Goal: Transaction & Acquisition: Purchase product/service

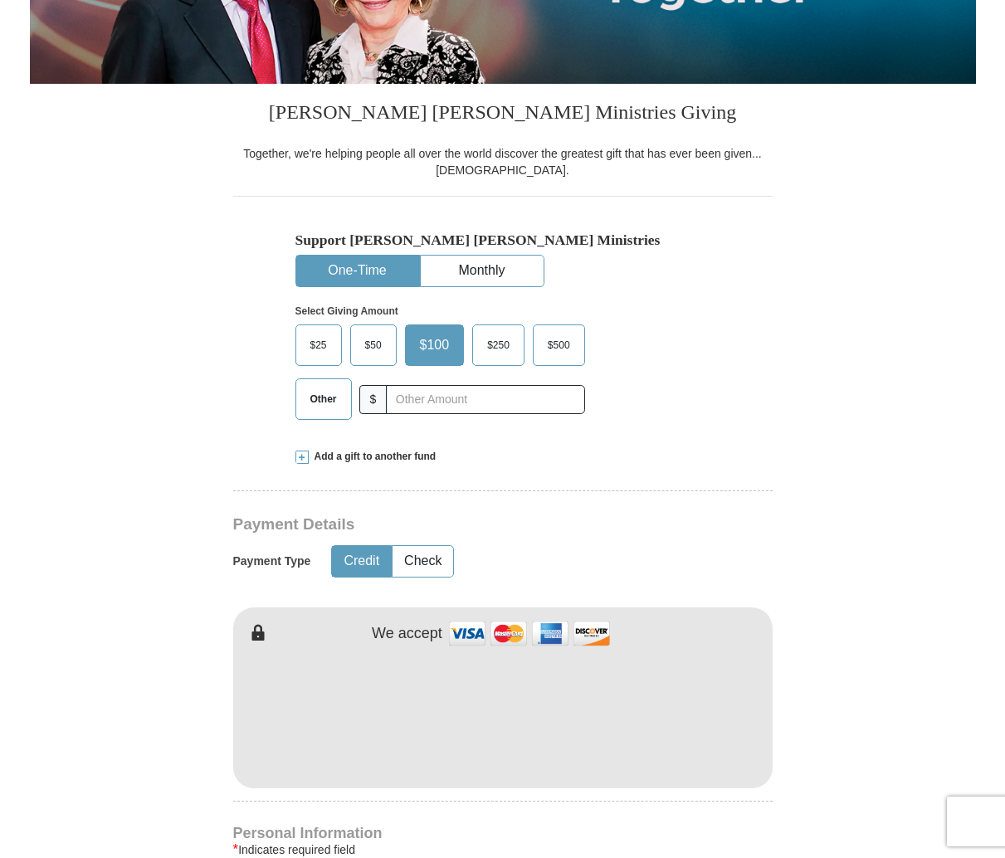
click at [379, 342] on span "$50" at bounding box center [373, 345] width 33 height 25
click at [0, 0] on input "$50" at bounding box center [0, 0] width 0 height 0
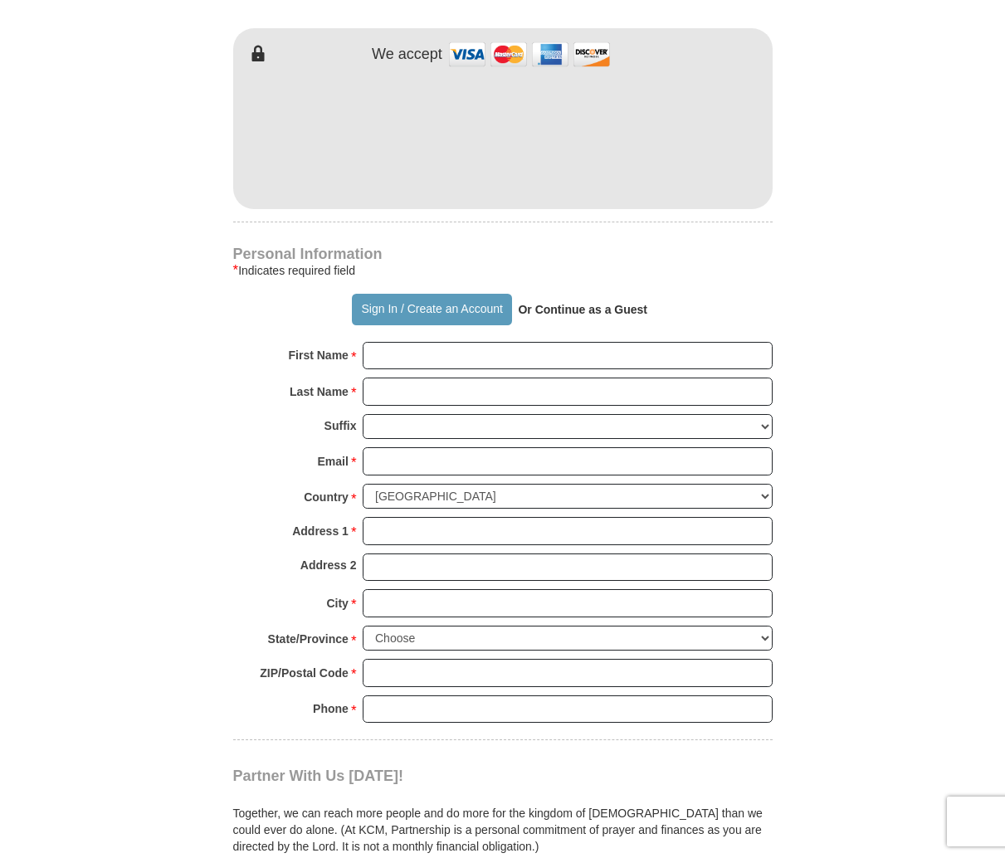
scroll to position [913, 0]
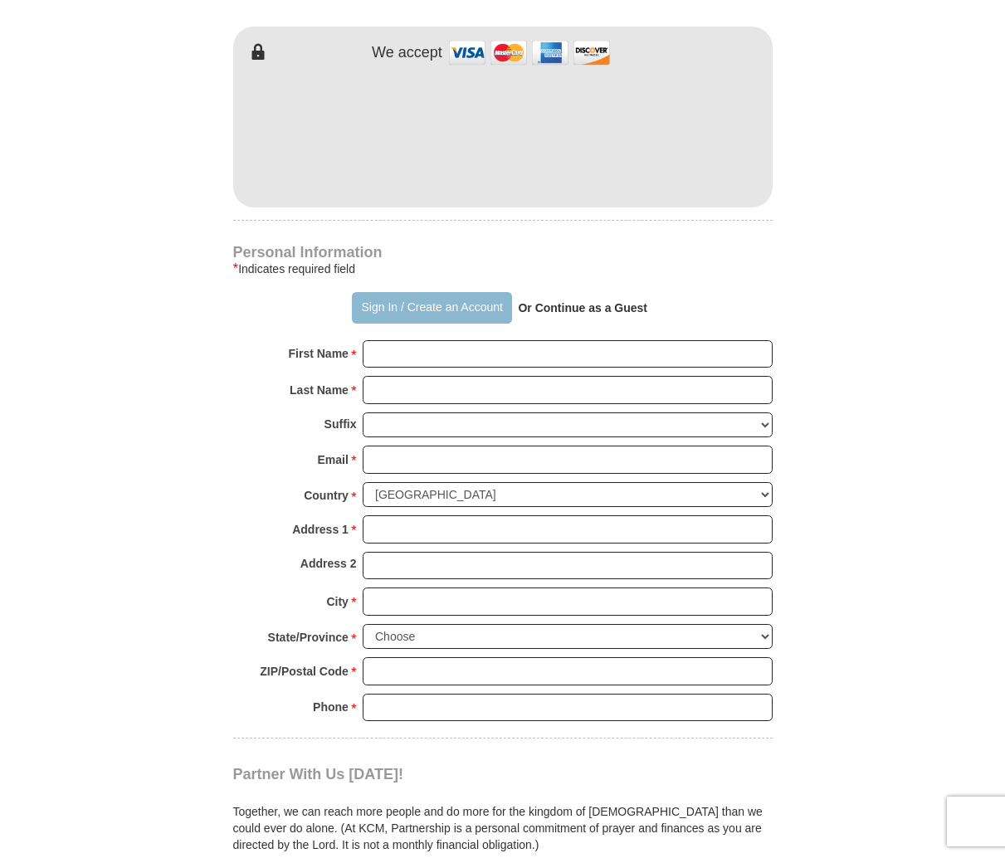
click at [456, 303] on button "Sign In / Create an Account" at bounding box center [432, 308] width 160 height 32
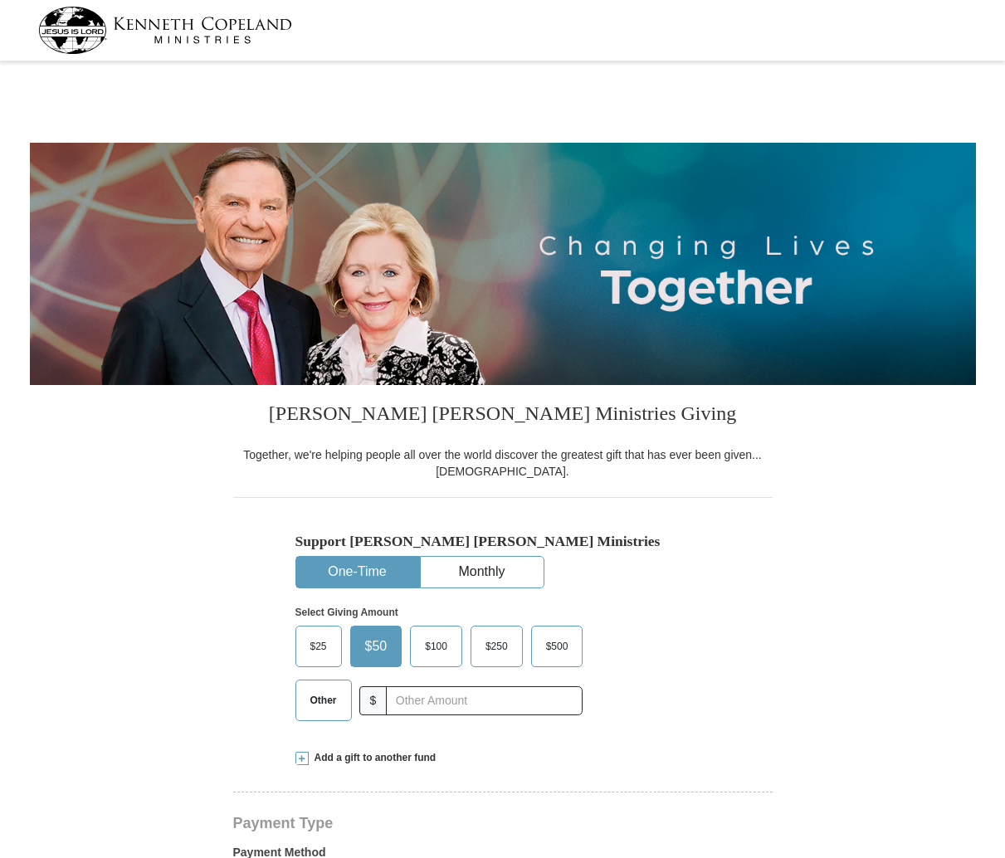
select select "NY"
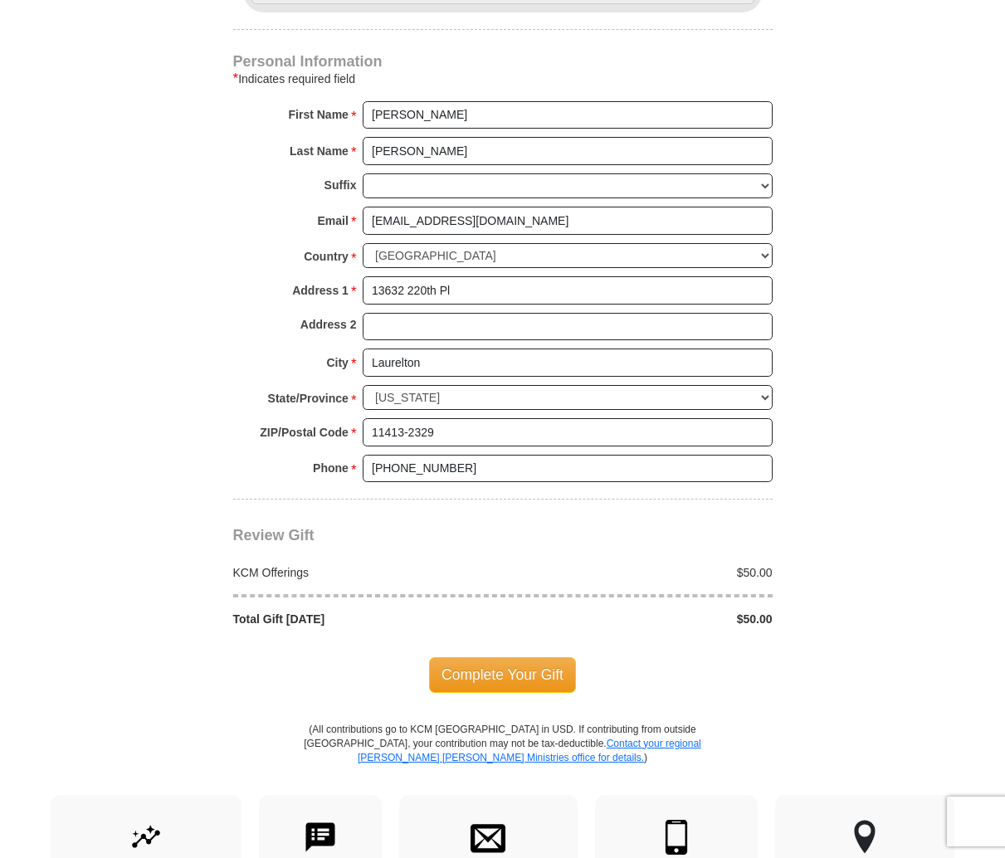
scroll to position [1079, 0]
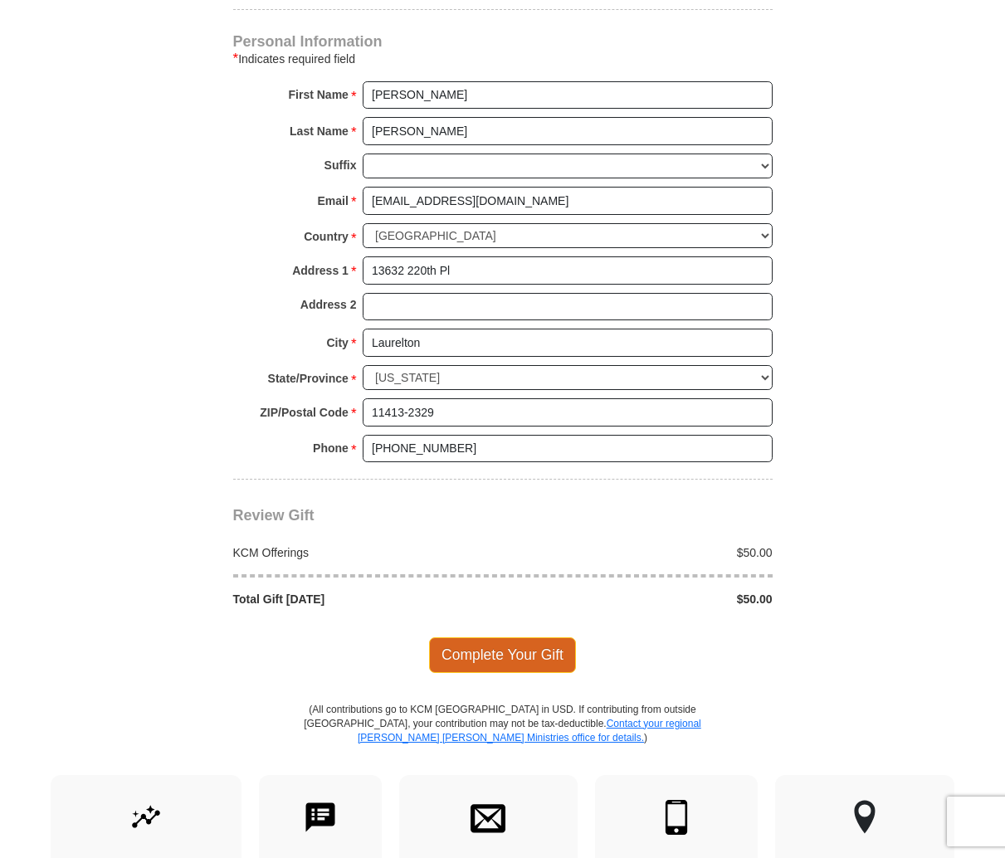
click at [531, 656] on span "Complete Your Gift" at bounding box center [502, 654] width 147 height 35
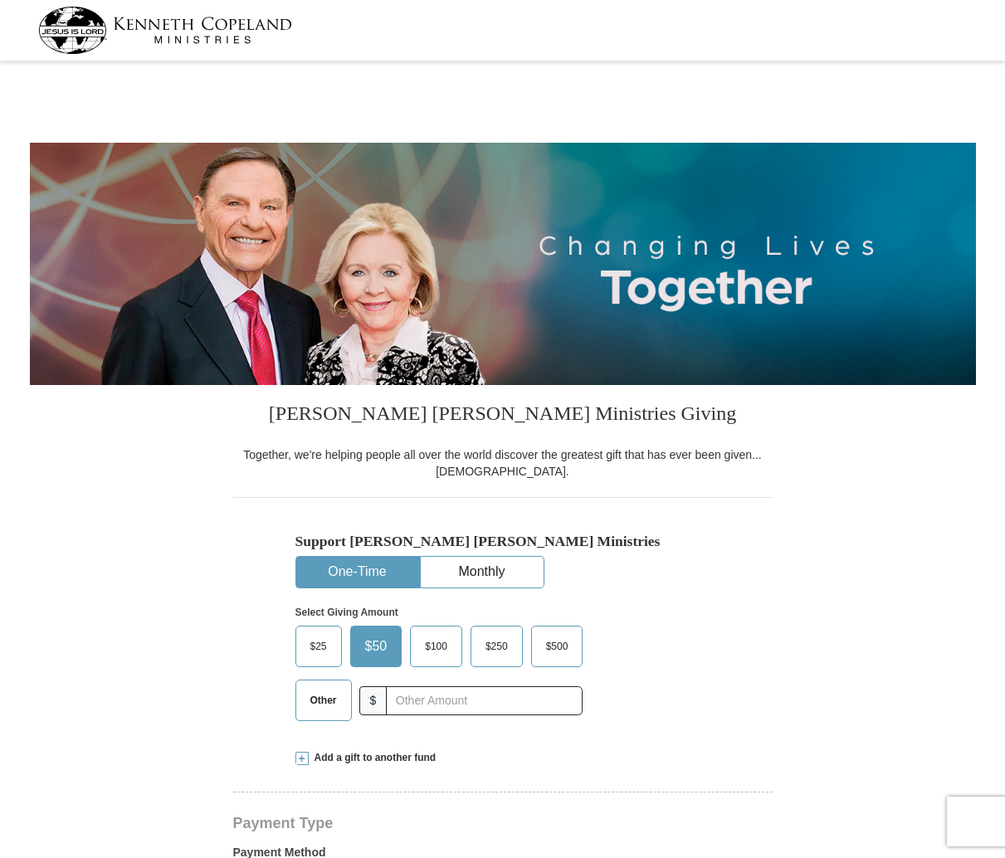
select select "NY"
